Goal: Task Accomplishment & Management: Manage account settings

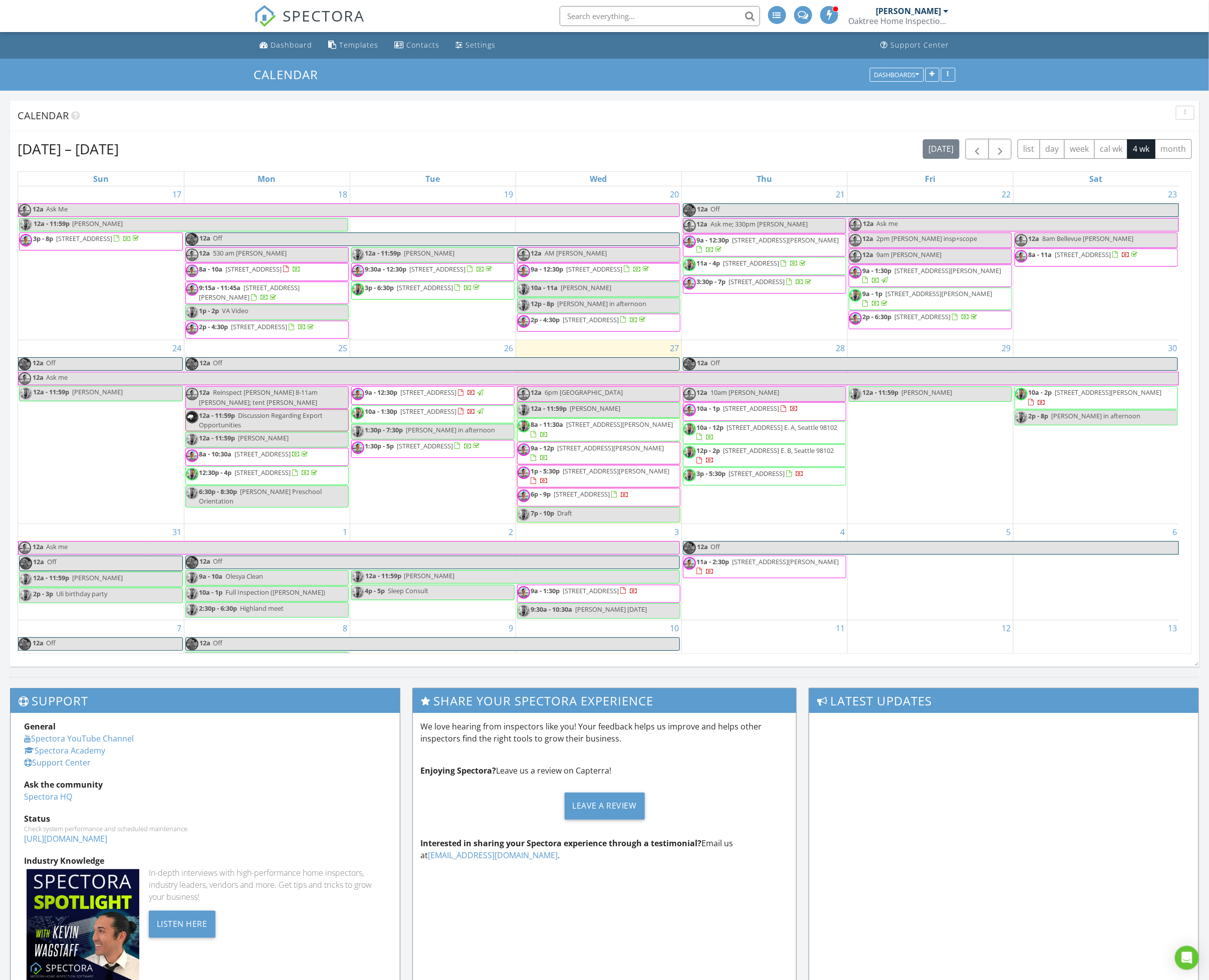
scroll to position [610, 1233]
click at [292, 48] on div "Dashboard" at bounding box center [292, 45] width 41 height 10
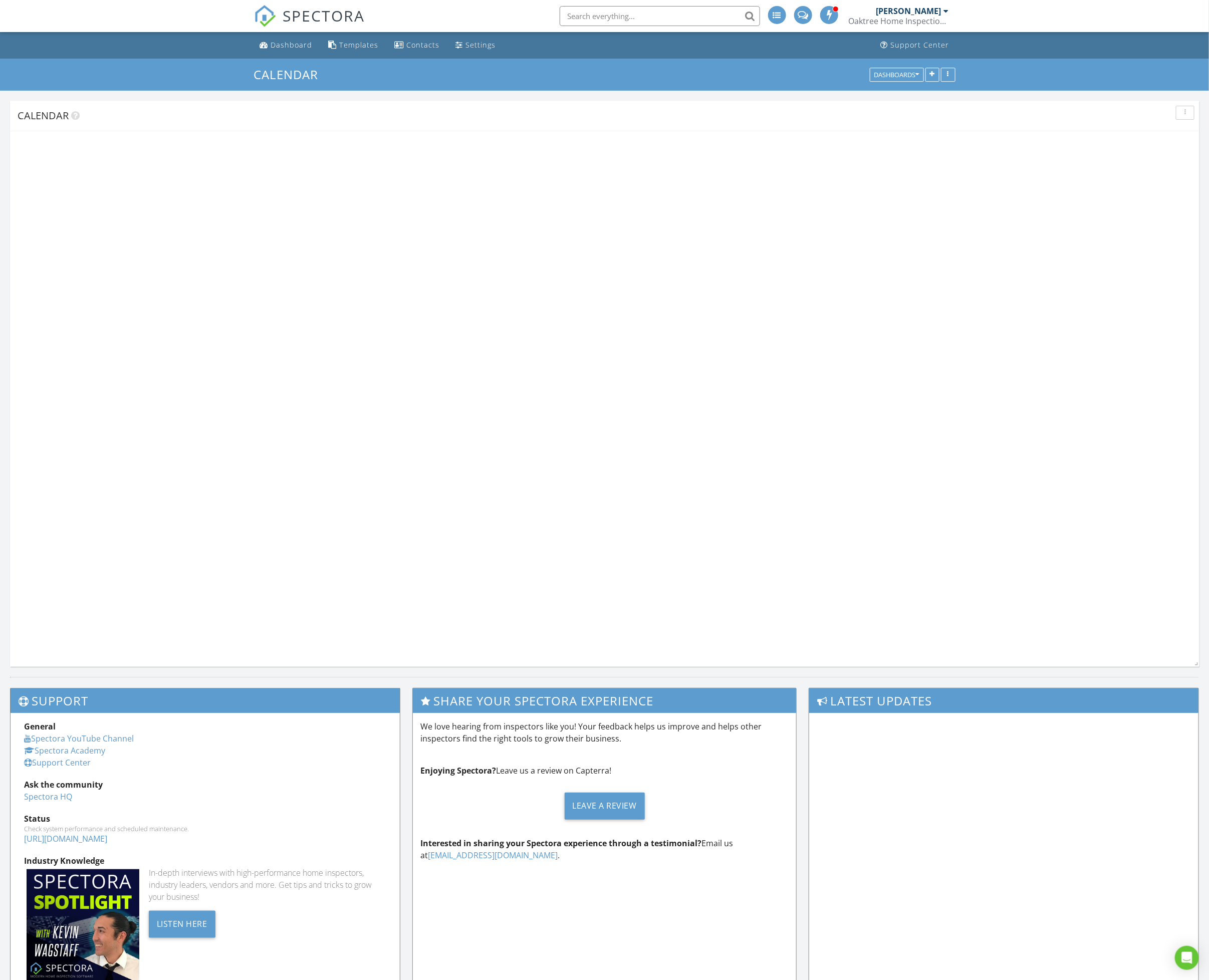
scroll to position [610, 1233]
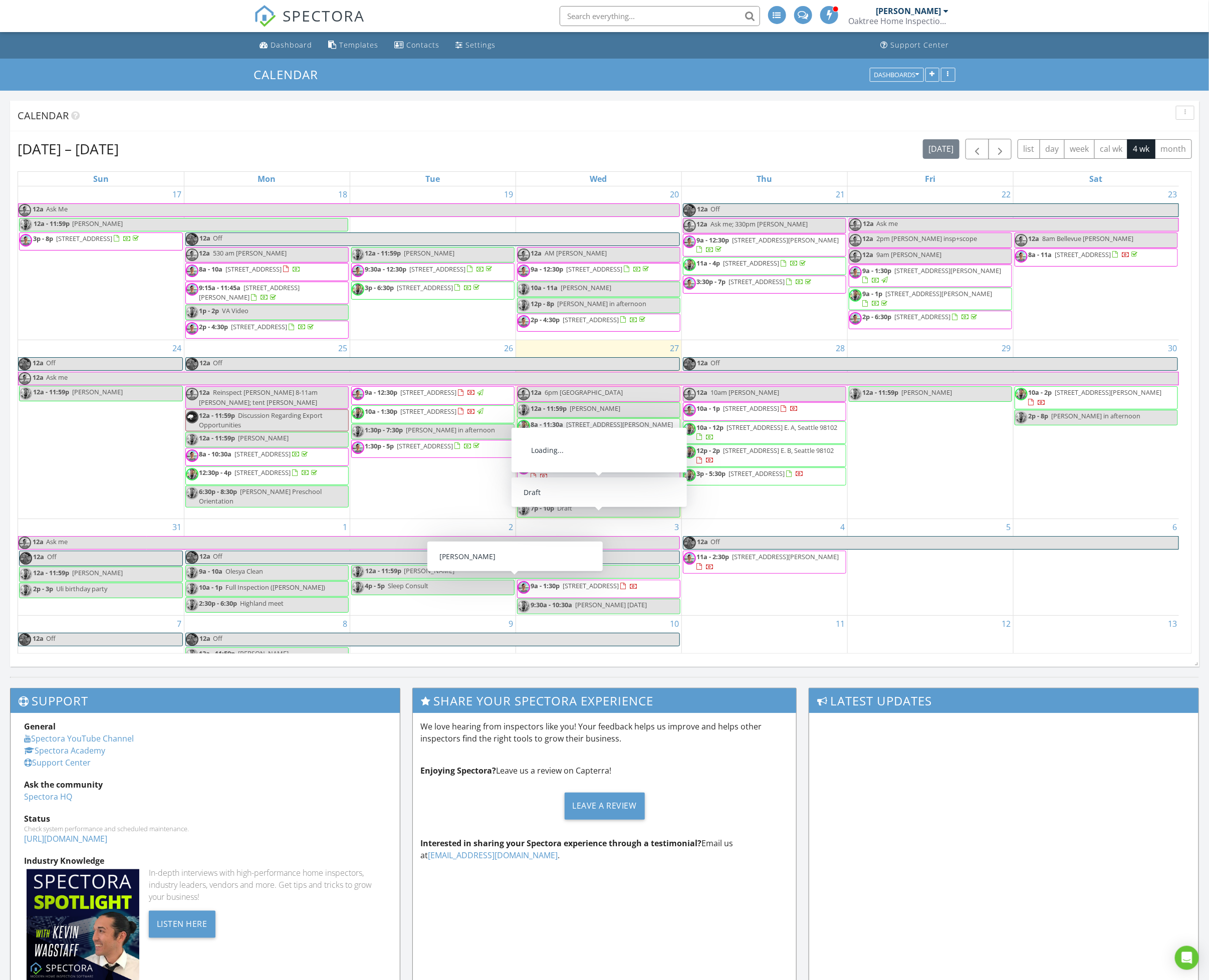
click at [633, 429] on span "[STREET_ADDRESS][PERSON_NAME]" at bounding box center [620, 424] width 107 height 9
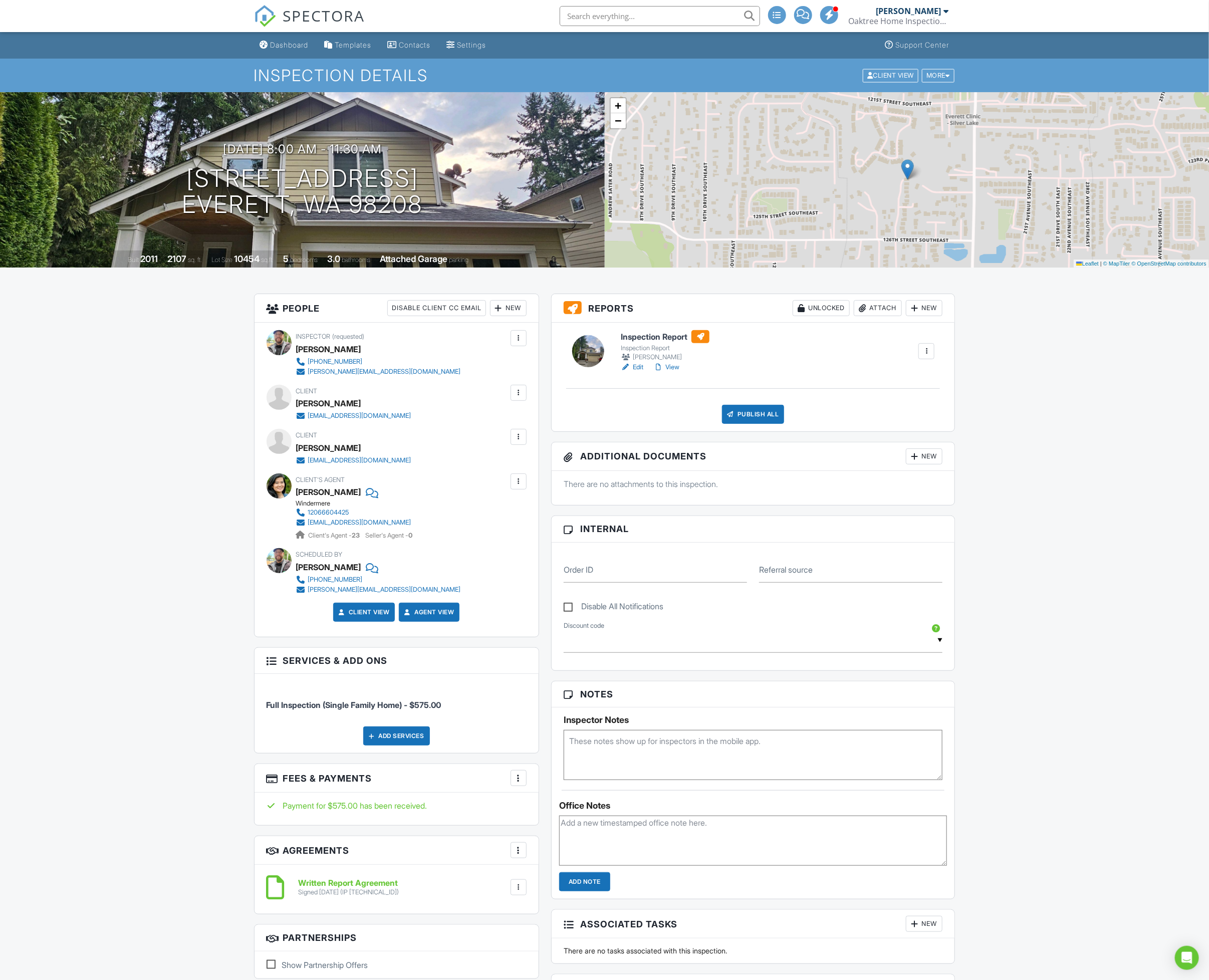
click at [635, 366] on link "Edit" at bounding box center [632, 367] width 23 height 10
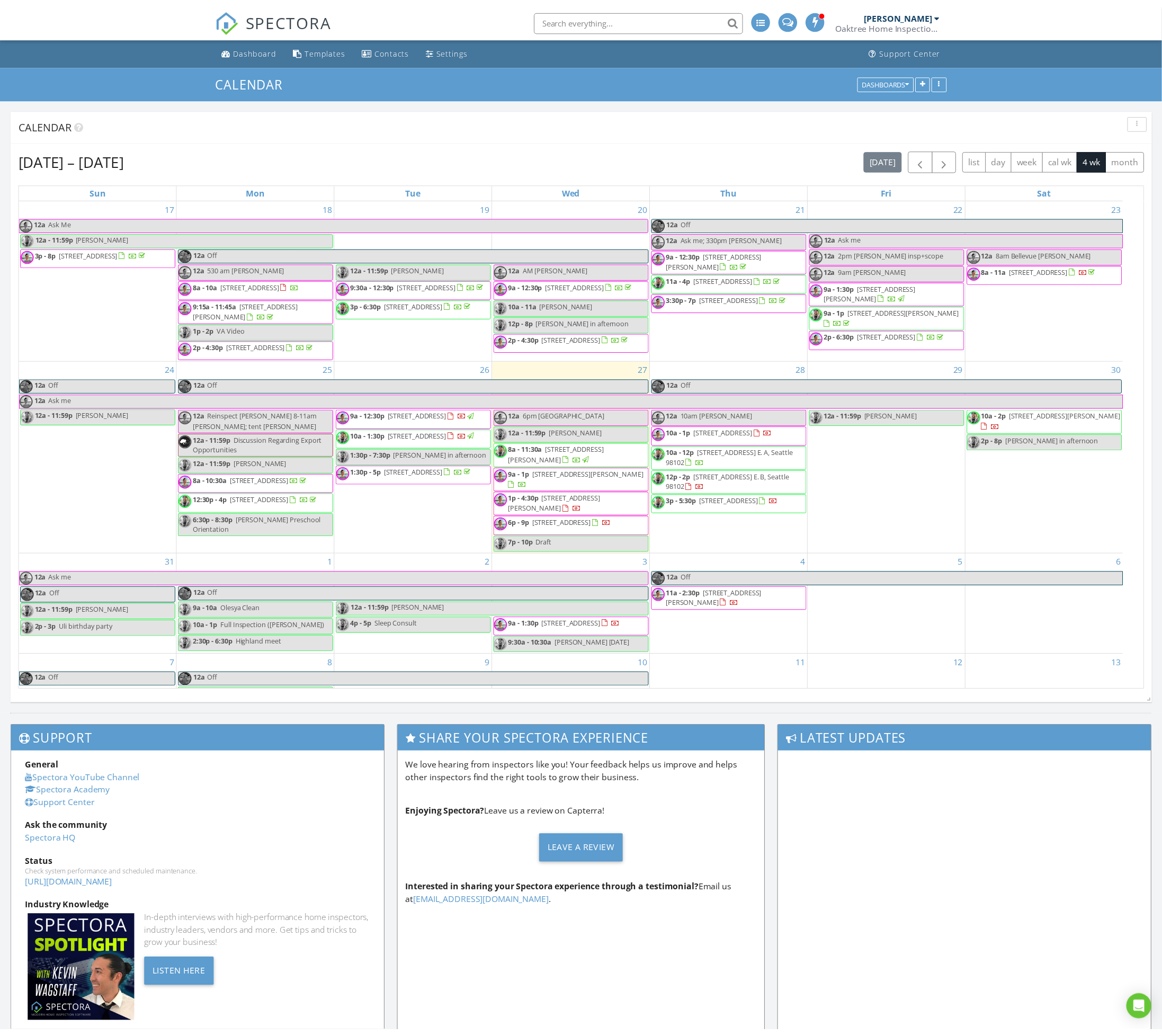
scroll to position [645, 1187]
